Goal: Find specific page/section: Find specific page/section

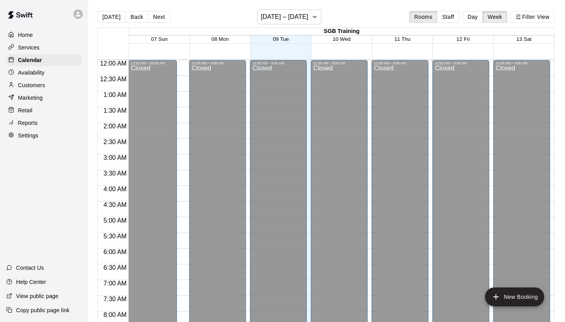
scroll to position [464, 0]
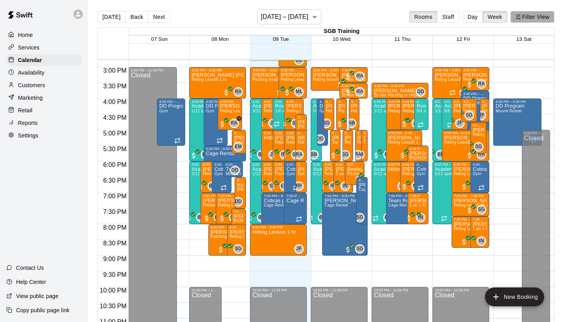
click at [531, 14] on button "Filter View" at bounding box center [532, 17] width 44 height 12
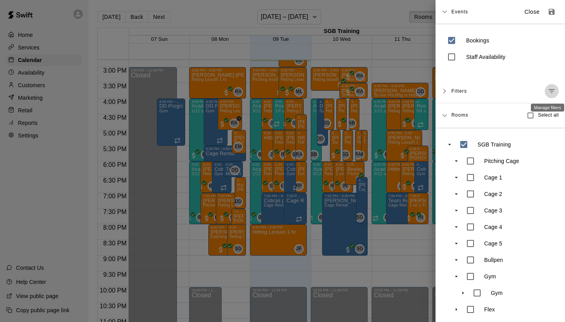
click at [556, 88] on button "Manage filters" at bounding box center [552, 91] width 14 height 14
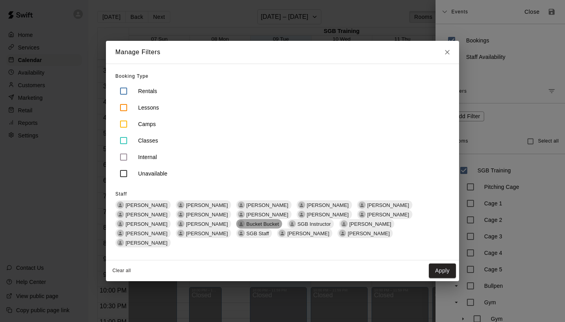
click at [236, 224] on div "Bucket Bucket" at bounding box center [259, 223] width 46 height 9
click at [236, 224] on div "Bucket Bucket" at bounding box center [259, 223] width 47 height 9
click at [183, 217] on span "[PERSON_NAME]" at bounding box center [207, 214] width 48 height 6
click at [433, 263] on button "Apply" at bounding box center [442, 270] width 27 height 15
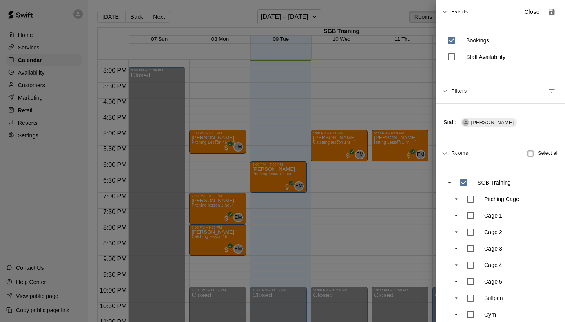
click at [364, 92] on div at bounding box center [282, 161] width 565 height 322
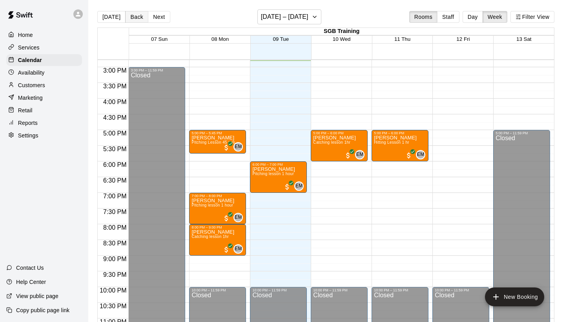
click at [135, 19] on button "Back" at bounding box center [136, 17] width 23 height 12
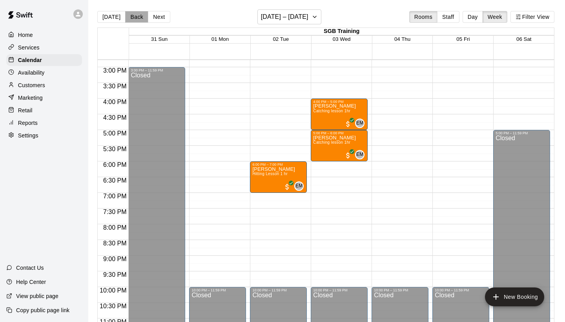
click at [135, 18] on button "Back" at bounding box center [136, 17] width 23 height 12
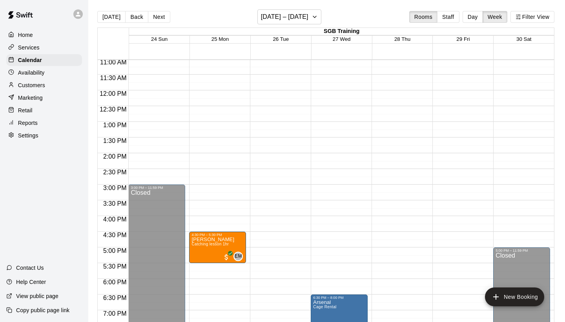
scroll to position [347, 0]
click at [154, 17] on button "Next" at bounding box center [159, 17] width 22 height 12
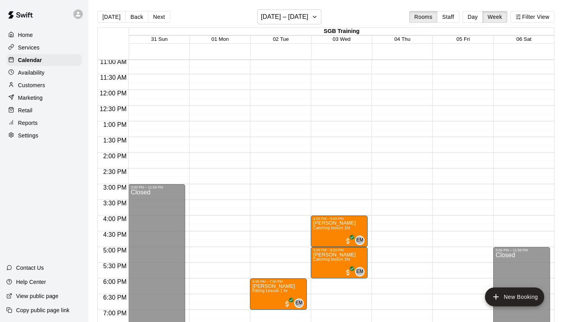
scroll to position [431, 0]
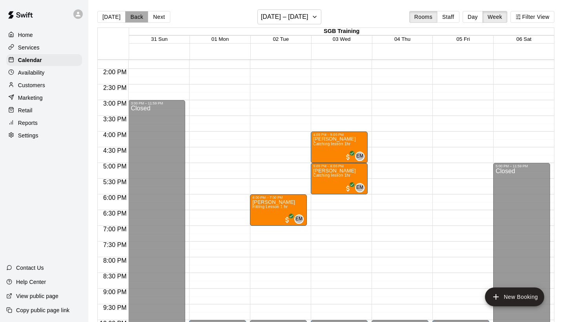
click at [131, 15] on button "Back" at bounding box center [136, 17] width 23 height 12
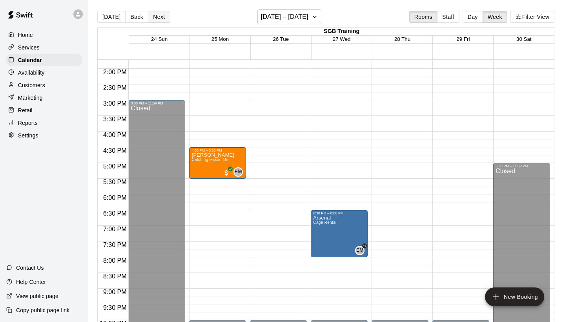
click at [162, 17] on button "Next" at bounding box center [159, 17] width 22 height 12
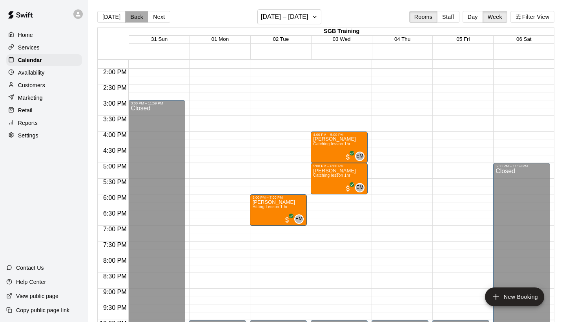
click at [140, 15] on button "Back" at bounding box center [136, 17] width 23 height 12
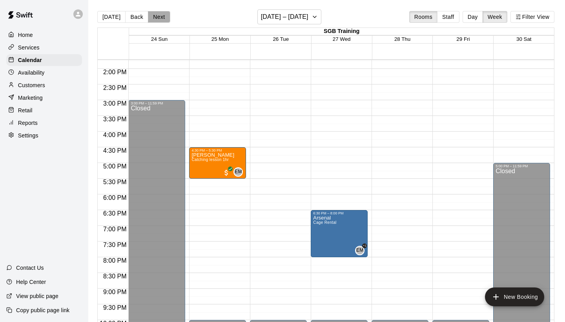
click at [161, 17] on button "Next" at bounding box center [159, 17] width 22 height 12
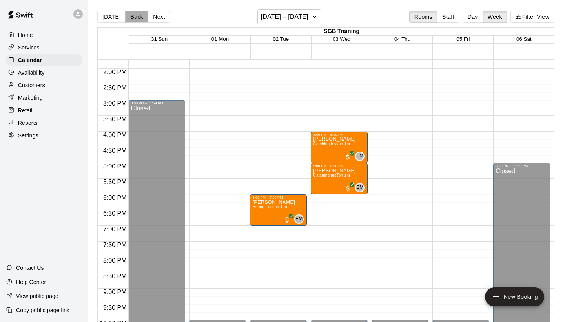
click at [137, 16] on button "Back" at bounding box center [136, 17] width 23 height 12
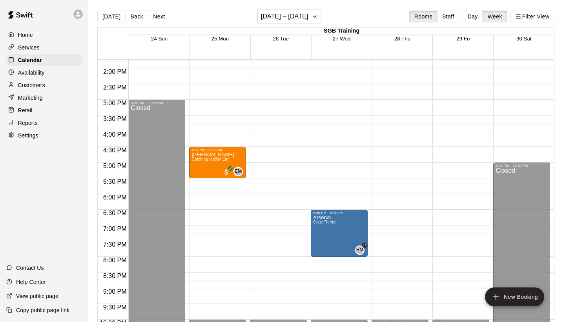
scroll to position [0, 0]
click at [164, 15] on button "Next" at bounding box center [159, 17] width 22 height 12
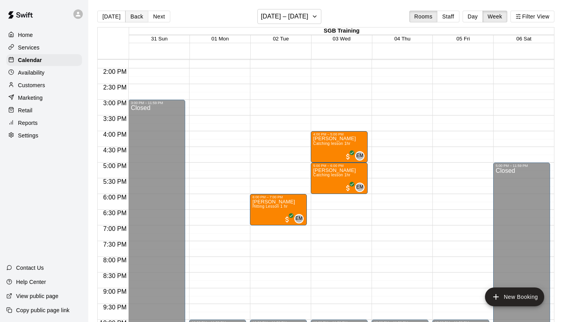
click at [135, 15] on button "Back" at bounding box center [136, 17] width 23 height 12
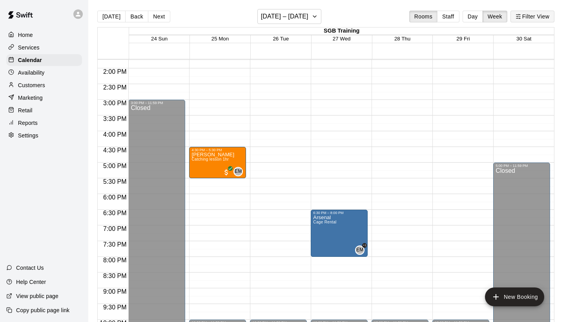
click at [529, 18] on button "Filter View" at bounding box center [532, 17] width 44 height 12
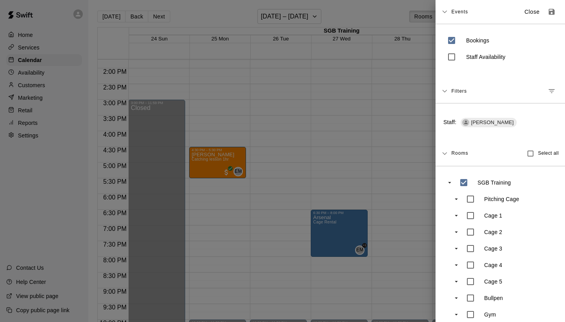
click at [553, 91] on icon "Manage filters" at bounding box center [552, 91] width 6 height 4
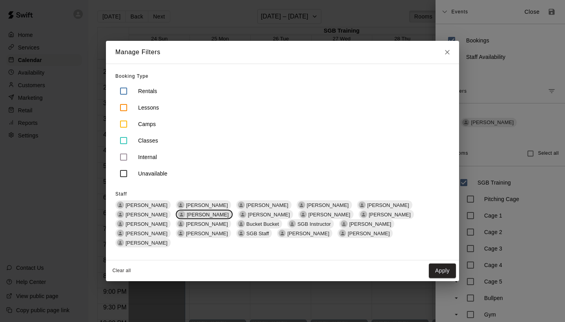
click at [184, 217] on span "[PERSON_NAME]" at bounding box center [208, 214] width 48 height 6
click at [243, 217] on span "[PERSON_NAME]" at bounding box center [267, 214] width 48 height 6
click at [444, 268] on button "Apply" at bounding box center [442, 270] width 27 height 15
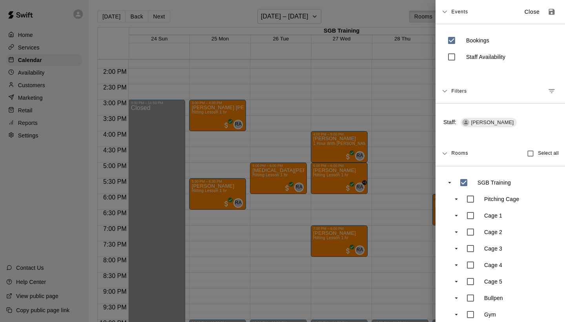
click at [417, 168] on div at bounding box center [282, 161] width 565 height 322
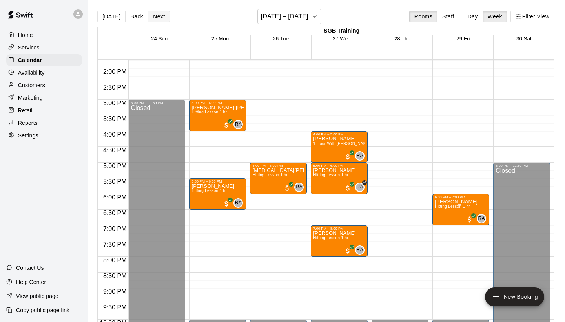
click at [164, 17] on button "Next" at bounding box center [159, 17] width 22 height 12
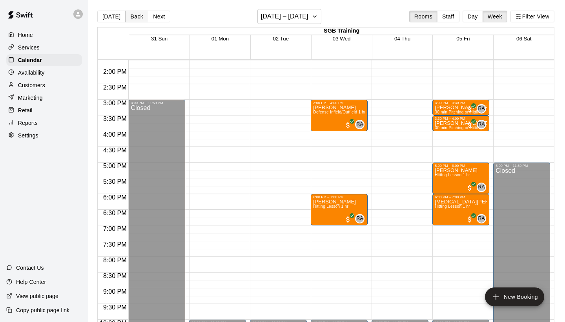
click at [131, 14] on button "Back" at bounding box center [136, 17] width 23 height 12
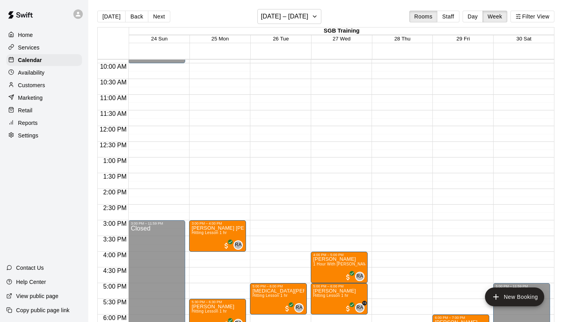
scroll to position [309, 0]
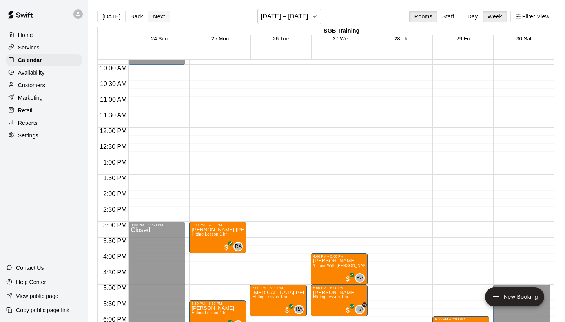
click at [157, 16] on button "Next" at bounding box center [159, 17] width 22 height 12
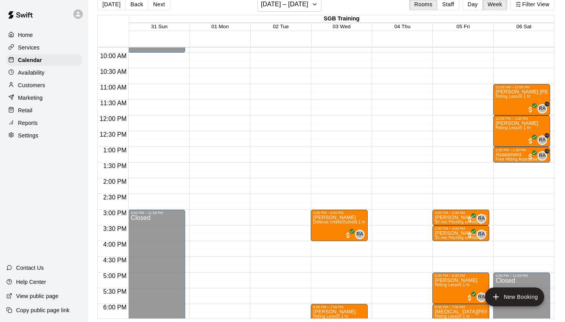
scroll to position [13, 0]
click at [133, 3] on button "Back" at bounding box center [136, 4] width 23 height 12
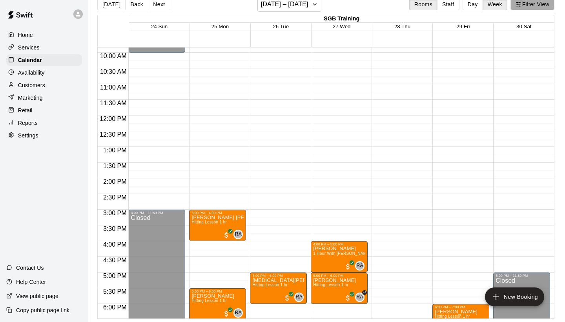
click at [516, 5] on icon "button" at bounding box center [517, 4] width 5 height 5
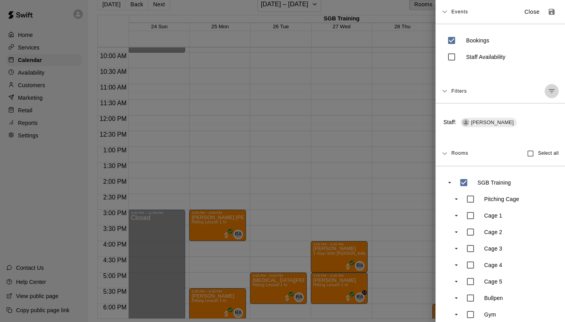
click at [554, 89] on icon "Manage filters" at bounding box center [552, 91] width 6 height 4
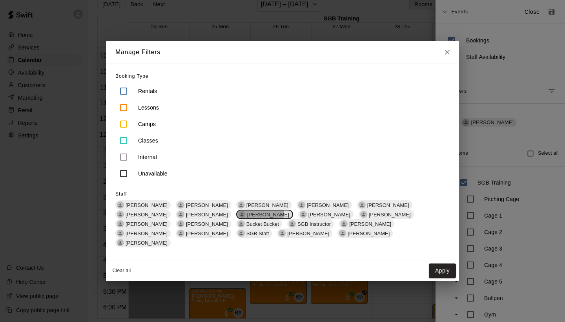
click at [244, 217] on span "[PERSON_NAME]" at bounding box center [268, 214] width 48 height 6
